Goal: Information Seeking & Learning: Understand process/instructions

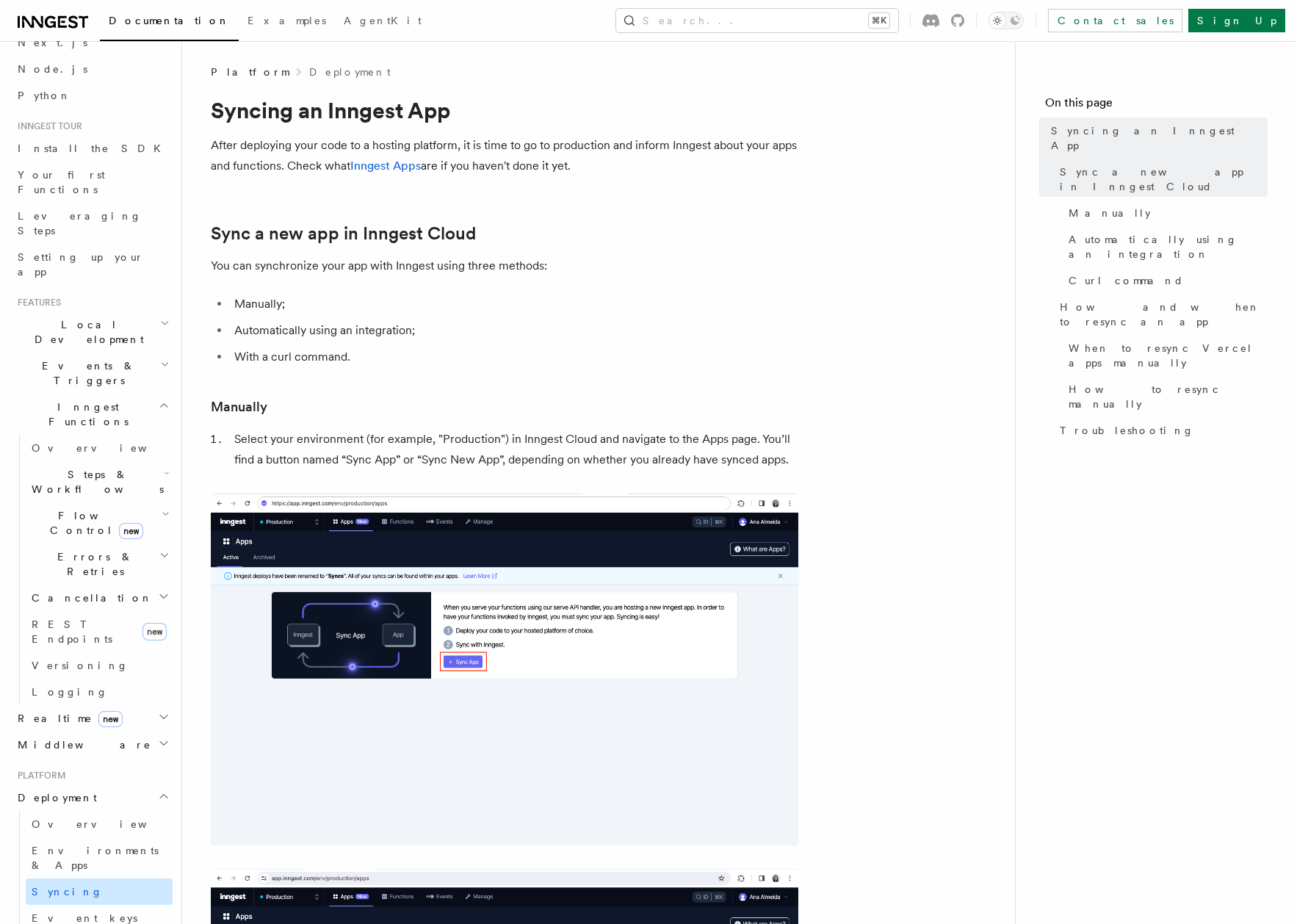
scroll to position [77, 0]
click at [83, 809] on link "Overview" at bounding box center [99, 822] width 147 height 26
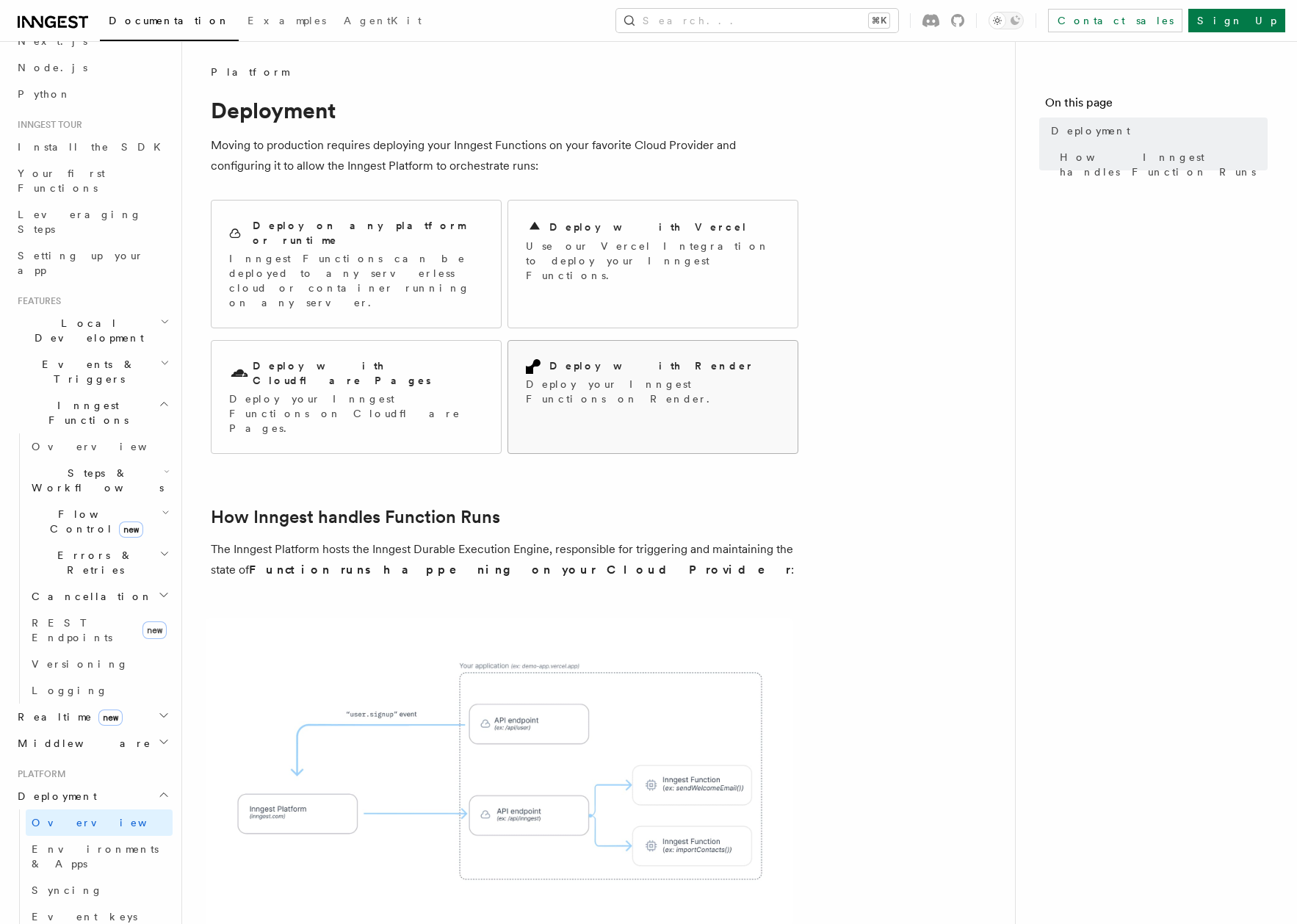
click at [622, 377] on p "Deploy your Inngest Functions on Render." at bounding box center [653, 392] width 254 height 30
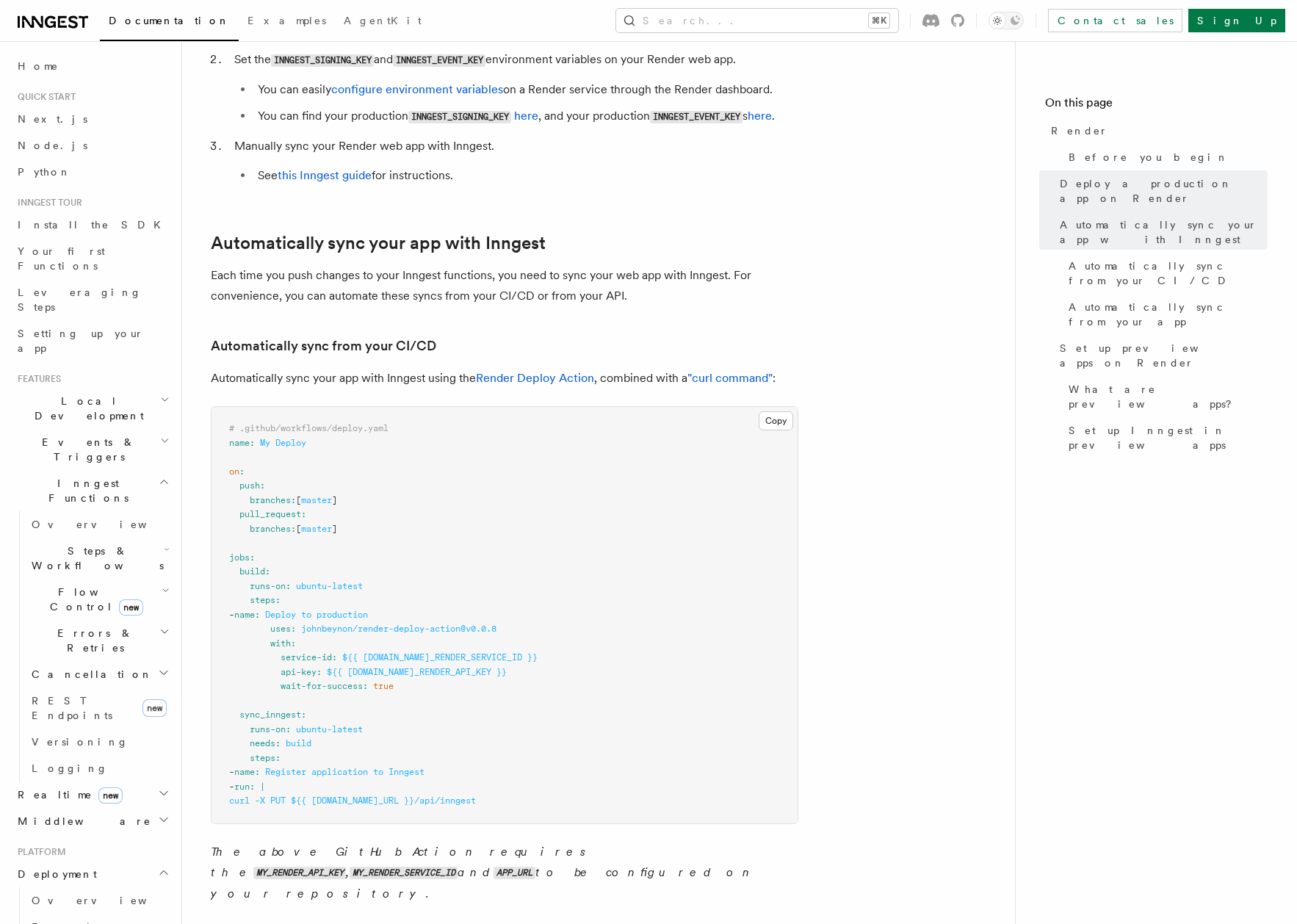
scroll to position [601, 0]
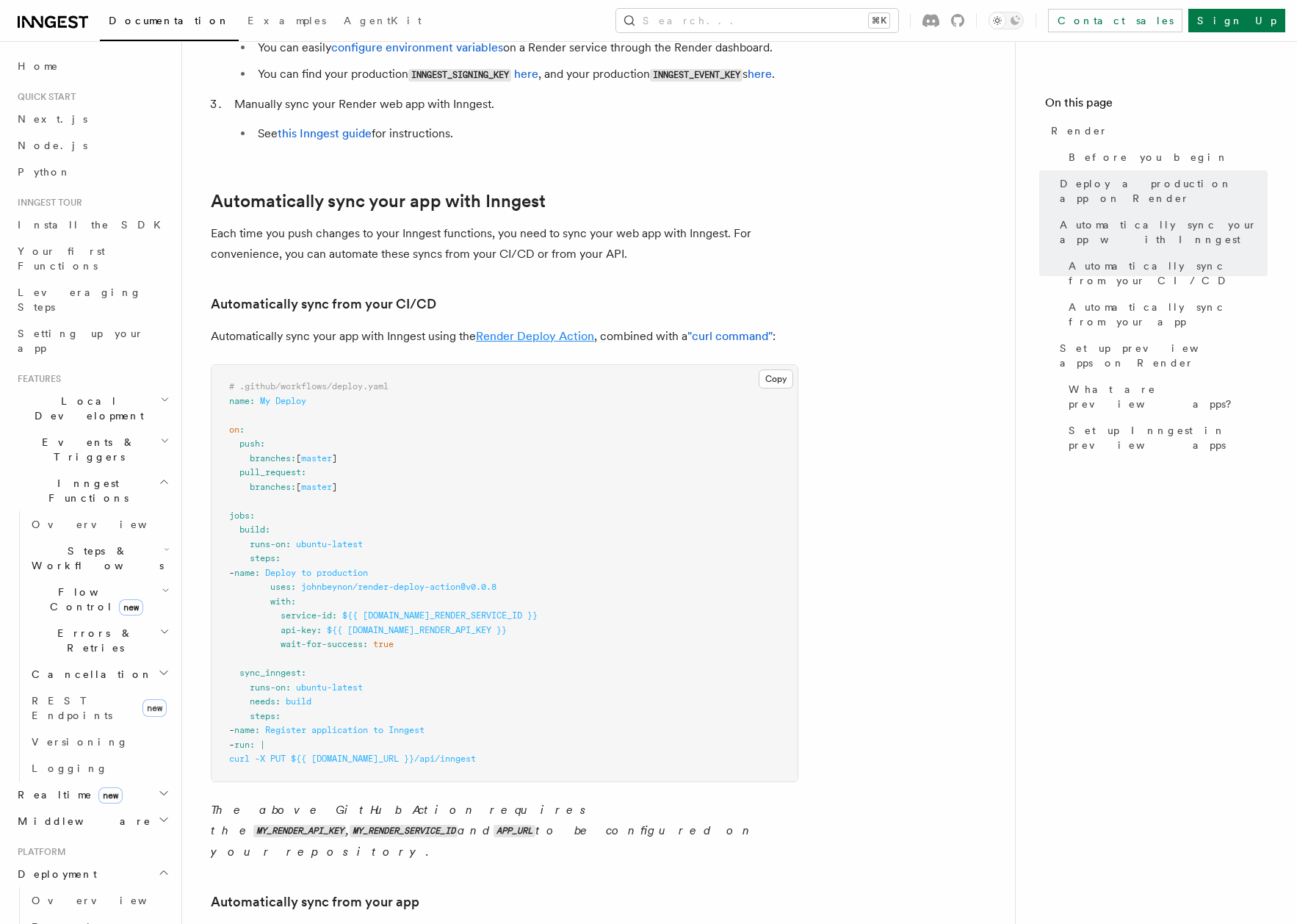
click at [552, 338] on link "Render Deploy Action" at bounding box center [535, 336] width 118 height 14
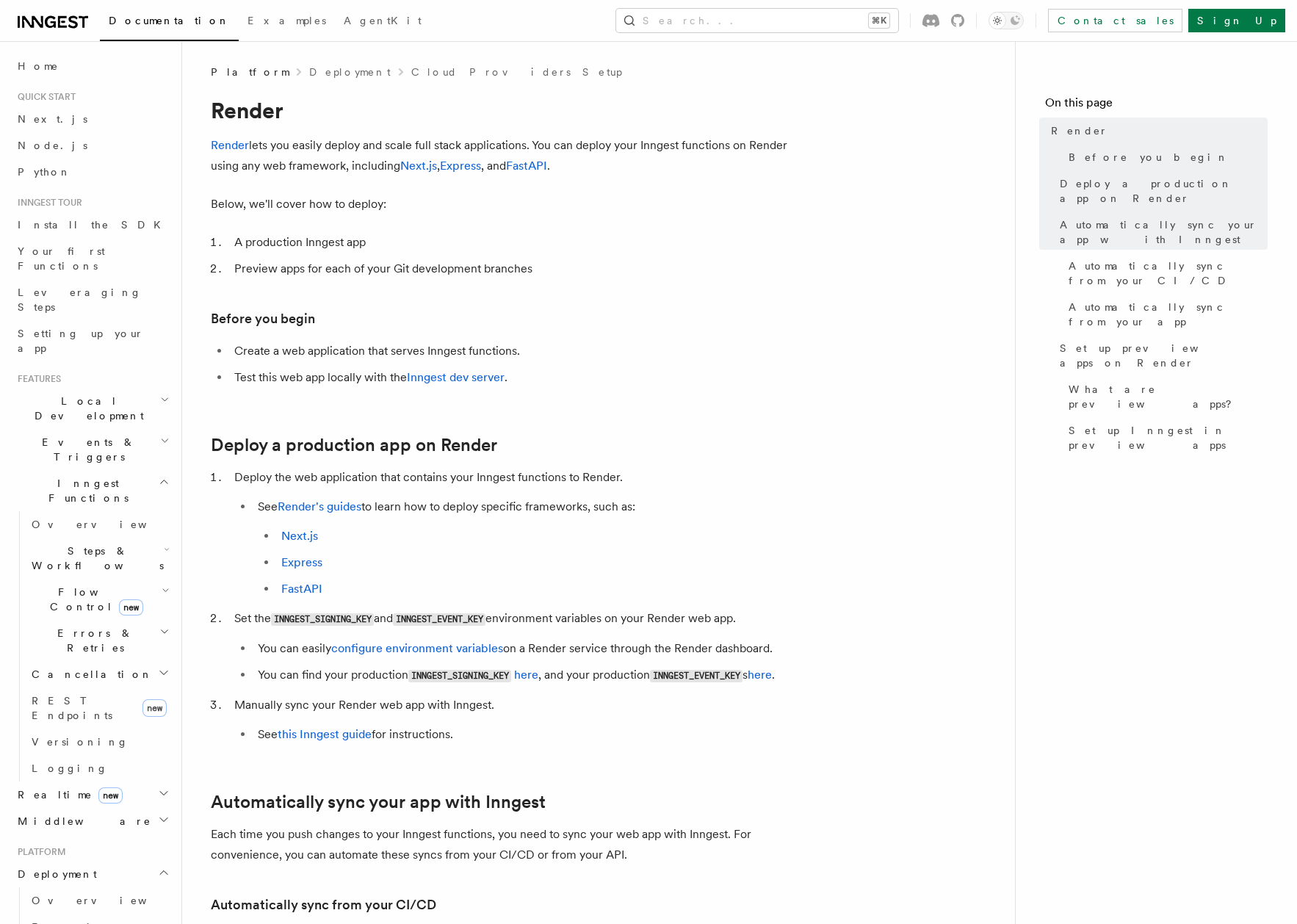
scroll to position [0, 0]
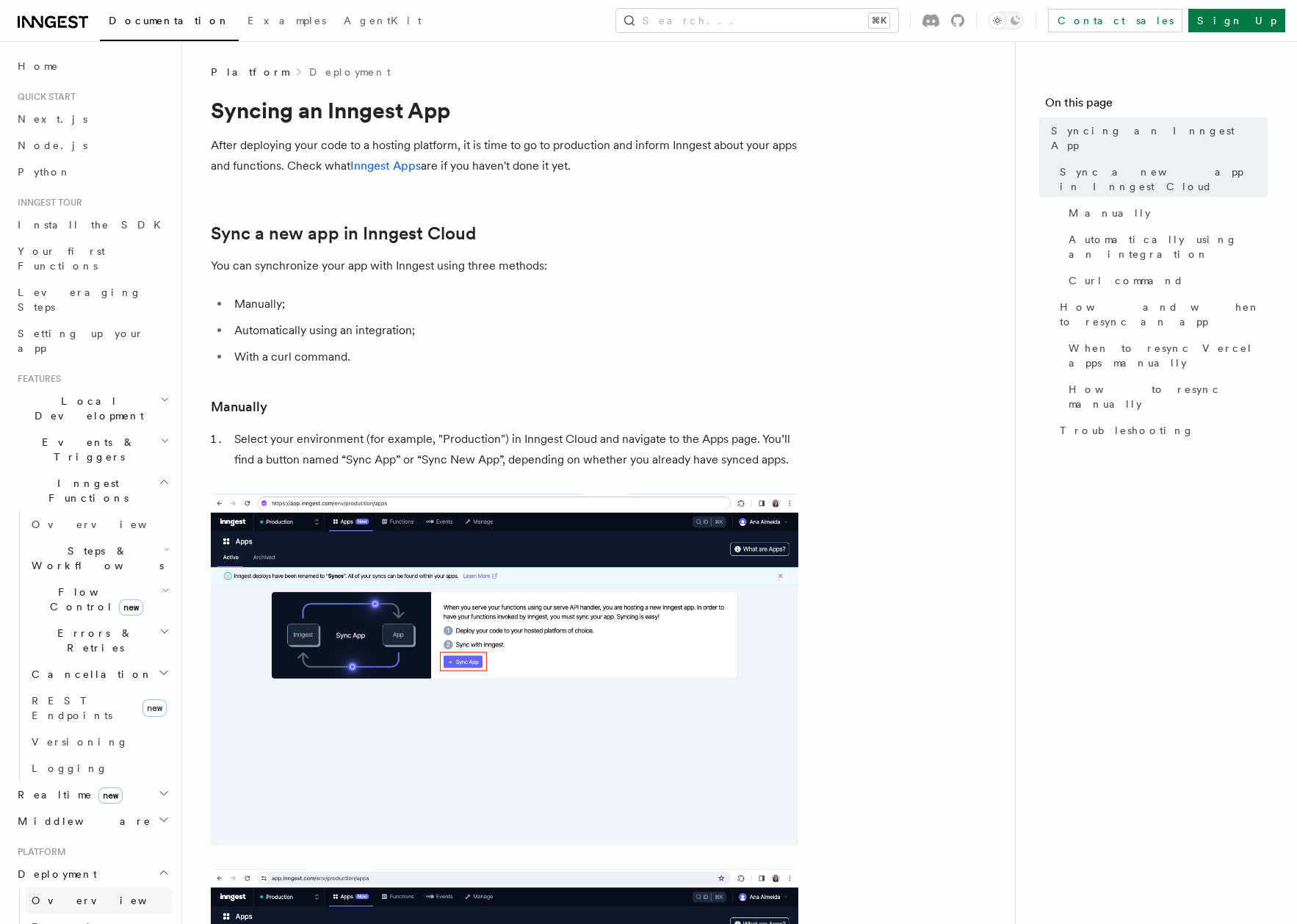
click at [96, 887] on link "Overview" at bounding box center [99, 901] width 147 height 26
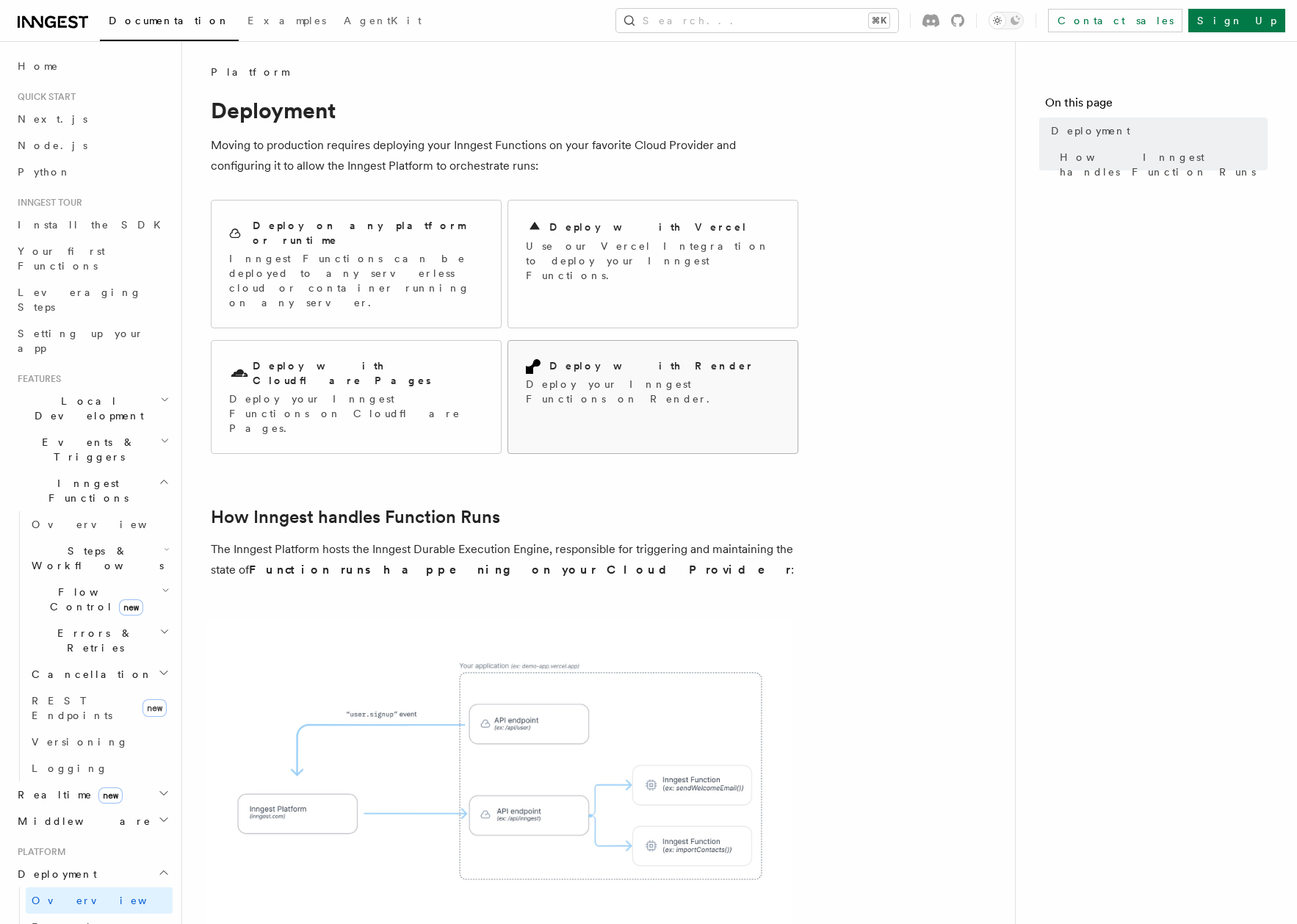
click at [615, 358] on div "Deploy with Render Deploy your Inngest Functions on Render." at bounding box center [653, 382] width 254 height 48
